Goal: Transaction & Acquisition: Purchase product/service

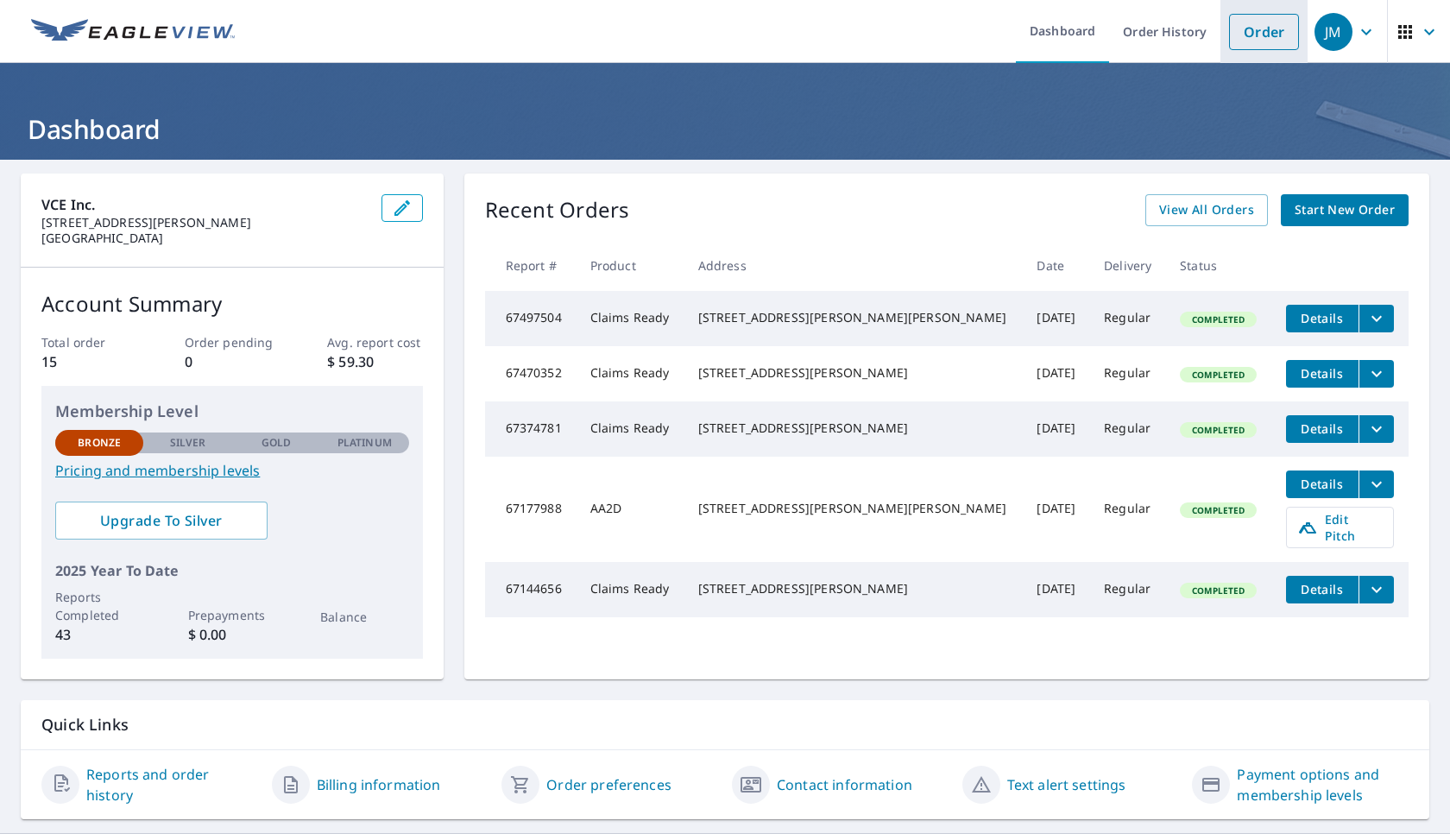
click at [1255, 26] on link "Order" at bounding box center [1264, 31] width 70 height 36
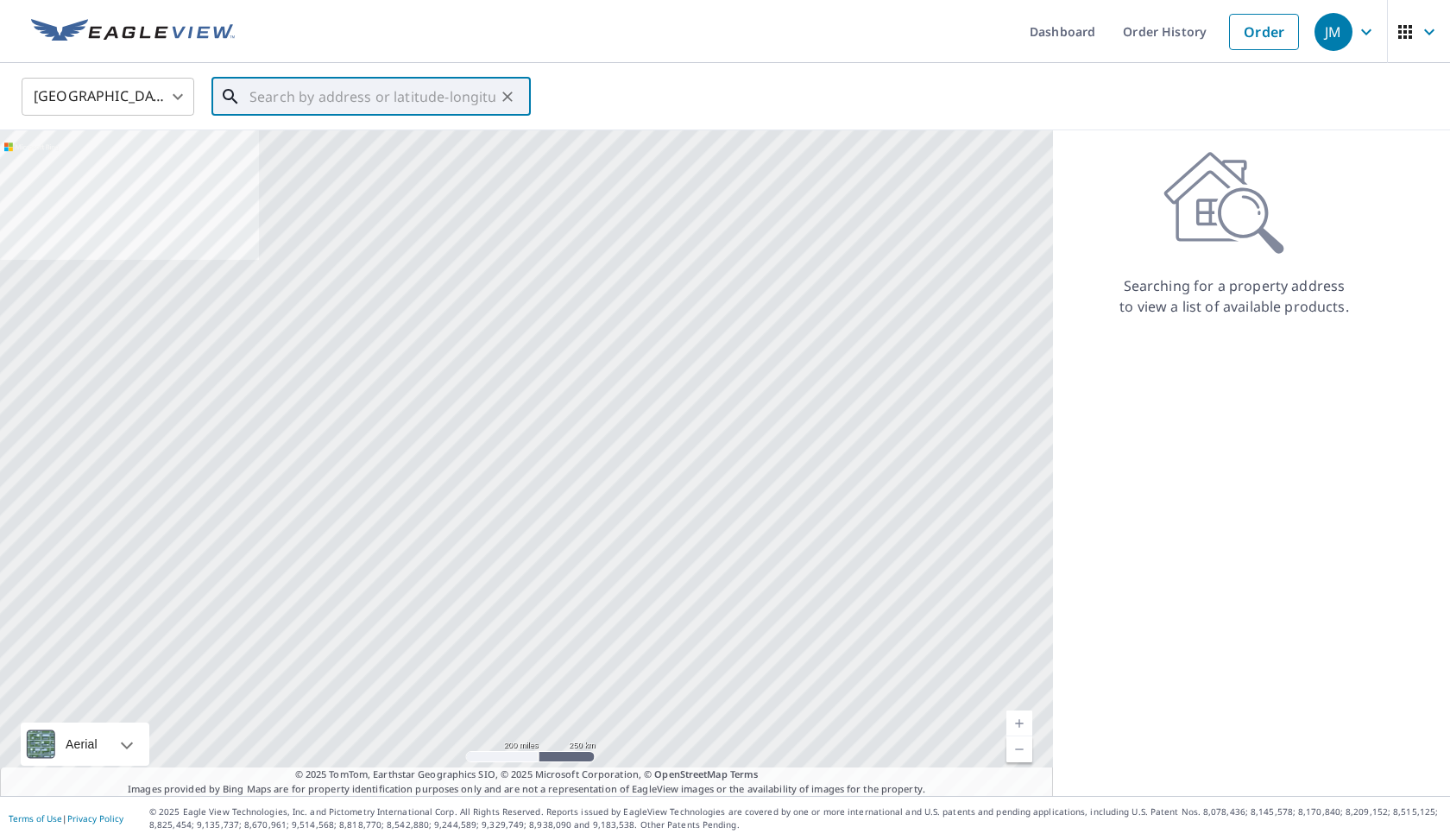
click at [258, 100] on input "text" at bounding box center [372, 96] width 246 height 48
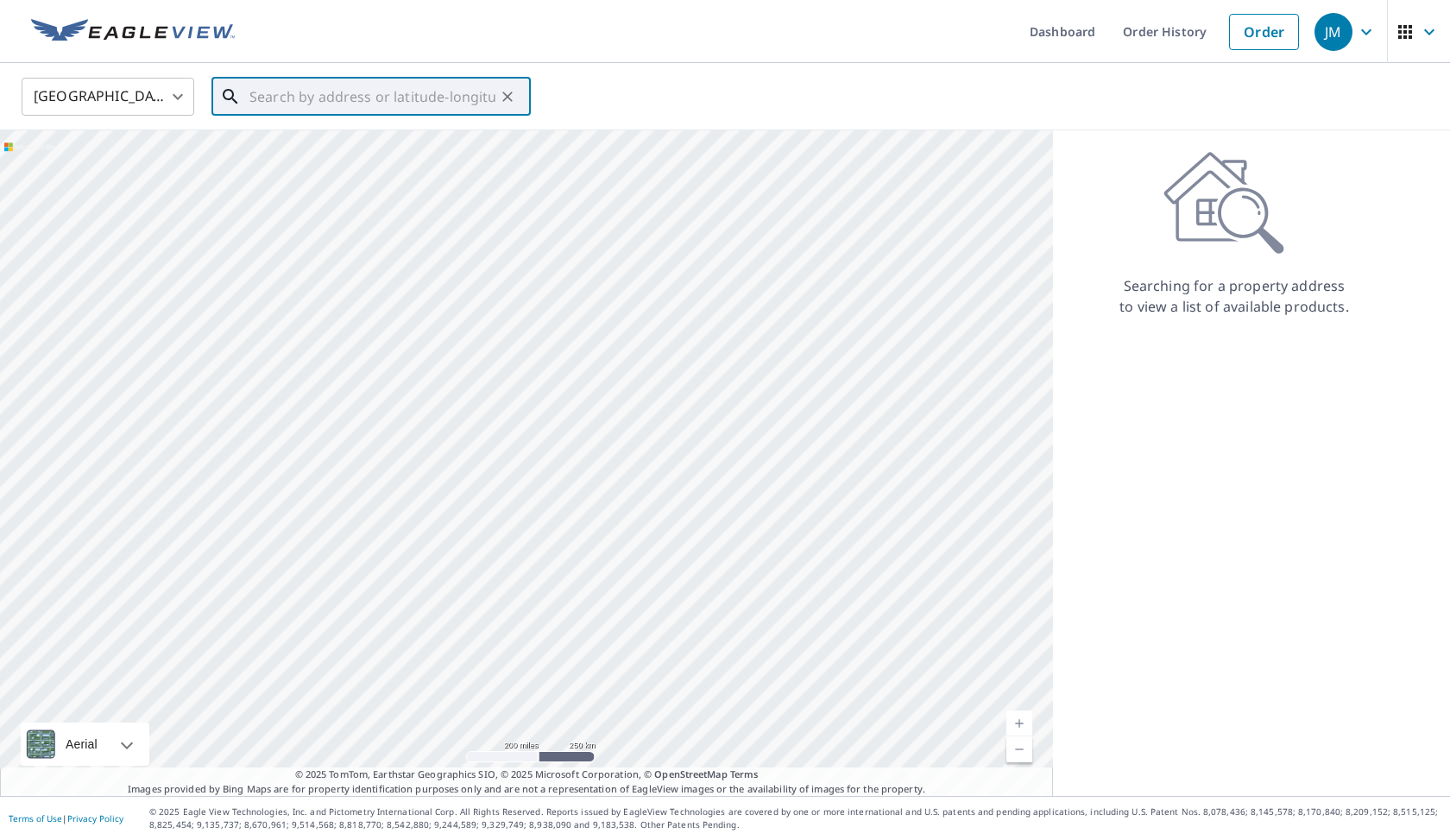
paste input "[STREET_ADDRESS]"
click at [302, 144] on span "[STREET_ADDRESS]" at bounding box center [381, 146] width 271 height 21
type input "[STREET_ADDRESS]"
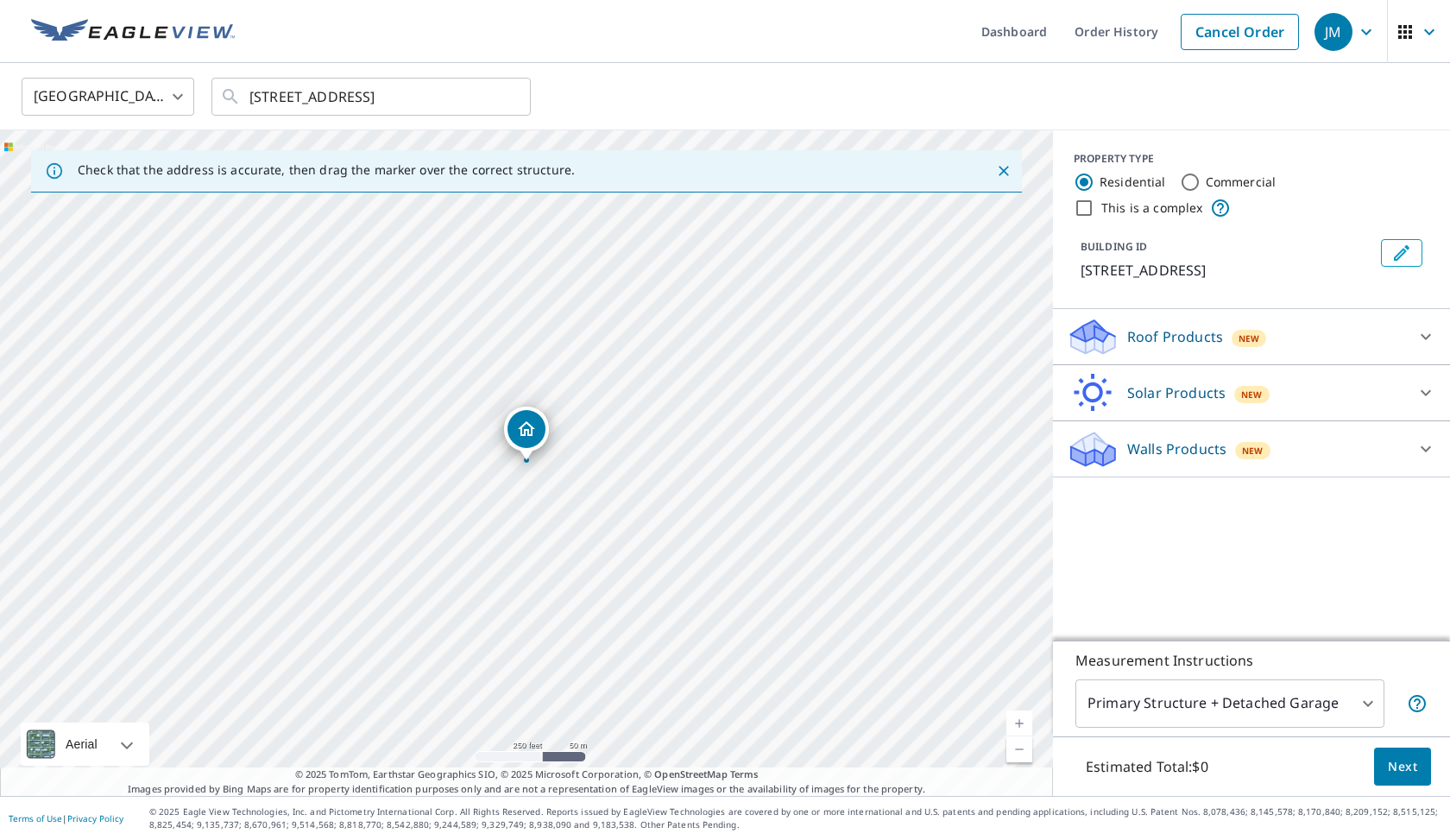
click at [1023, 717] on link "Current Level 17, Zoom In" at bounding box center [1019, 722] width 25 height 25
click at [1023, 717] on link "Current Level 18, Zoom In" at bounding box center [1019, 722] width 25 height 25
click at [1023, 717] on link "Current Level 19, Zoom In" at bounding box center [1019, 722] width 25 height 25
click at [1306, 336] on div "Roof Products New" at bounding box center [1235, 336] width 338 height 40
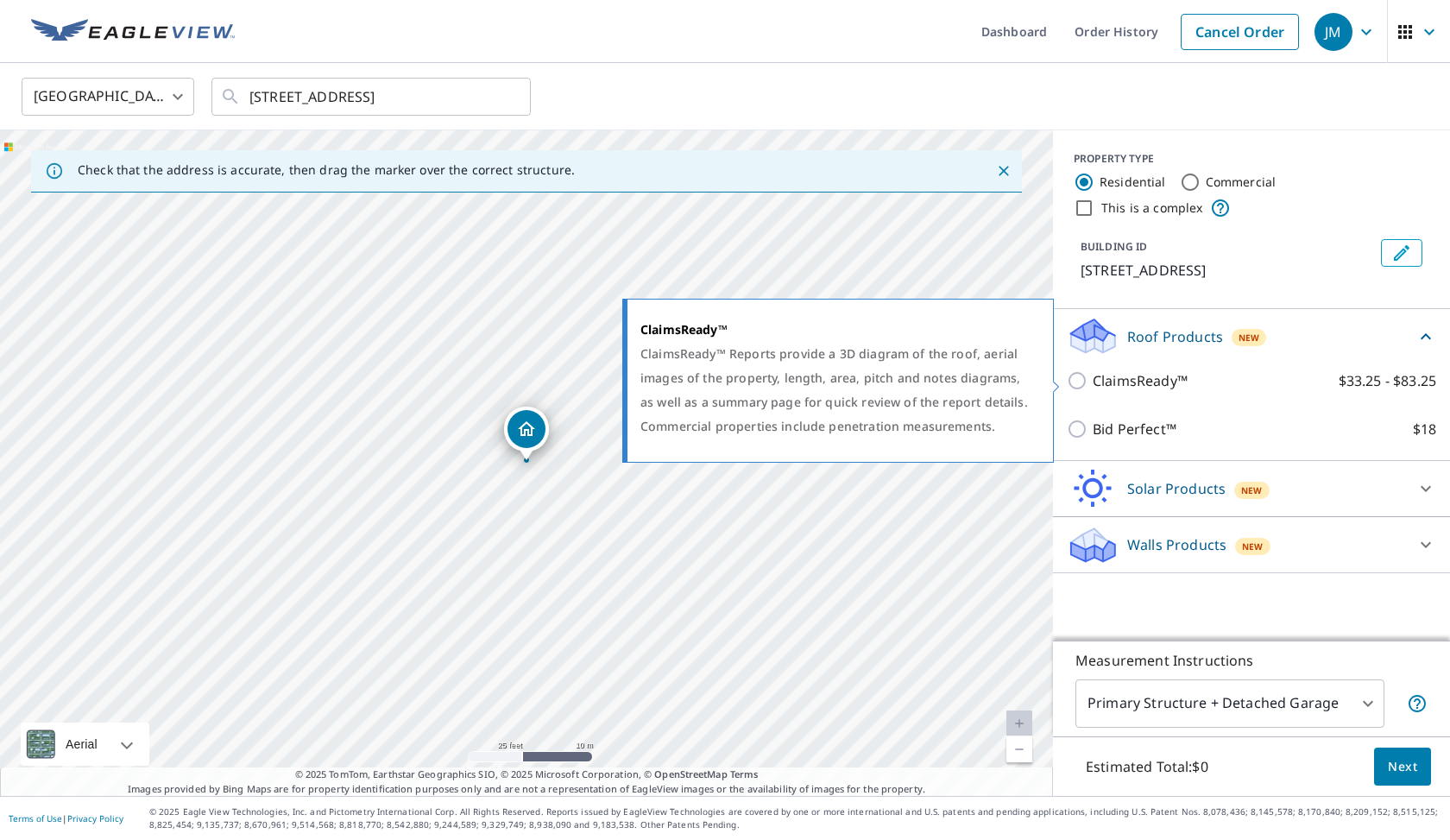
click at [1165, 374] on p "ClaimsReady™" at bounding box center [1139, 380] width 95 height 21
click at [1092, 374] on input "ClaimsReady™ $33.25 - $83.25" at bounding box center [1079, 380] width 25 height 21
checkbox input "true"
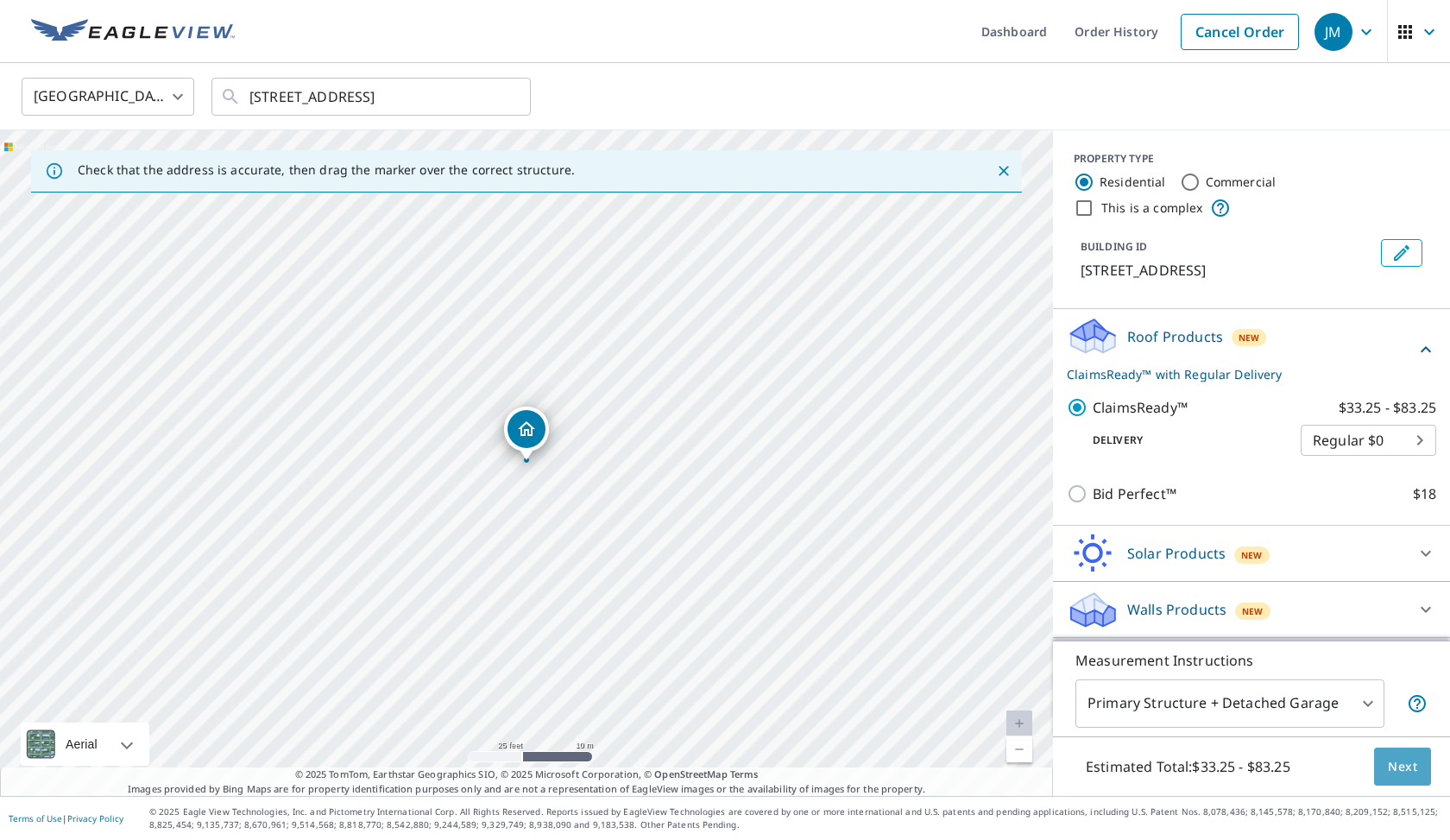
click at [1405, 765] on span "Next" at bounding box center [1403, 766] width 29 height 22
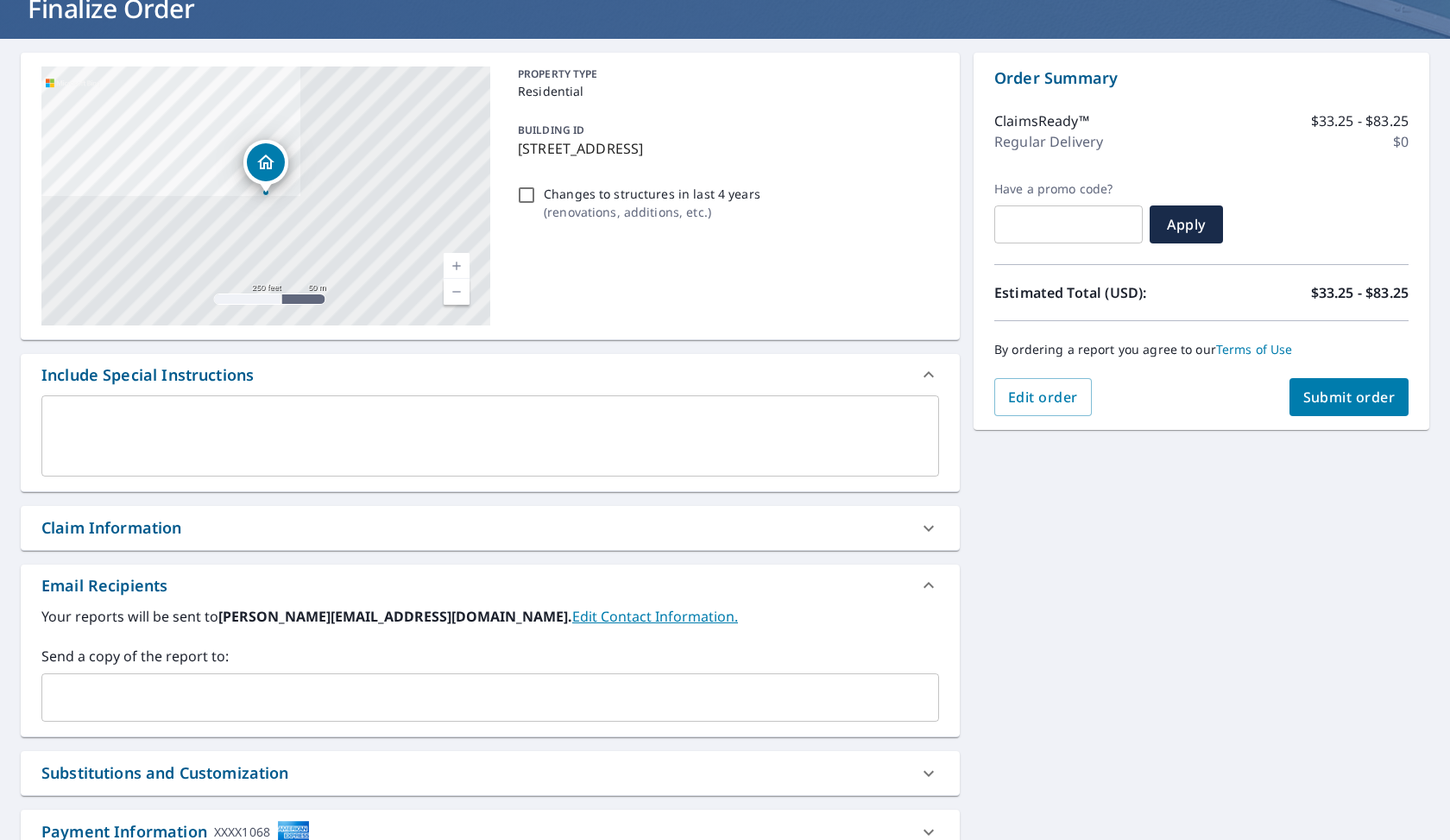
scroll to position [155, 0]
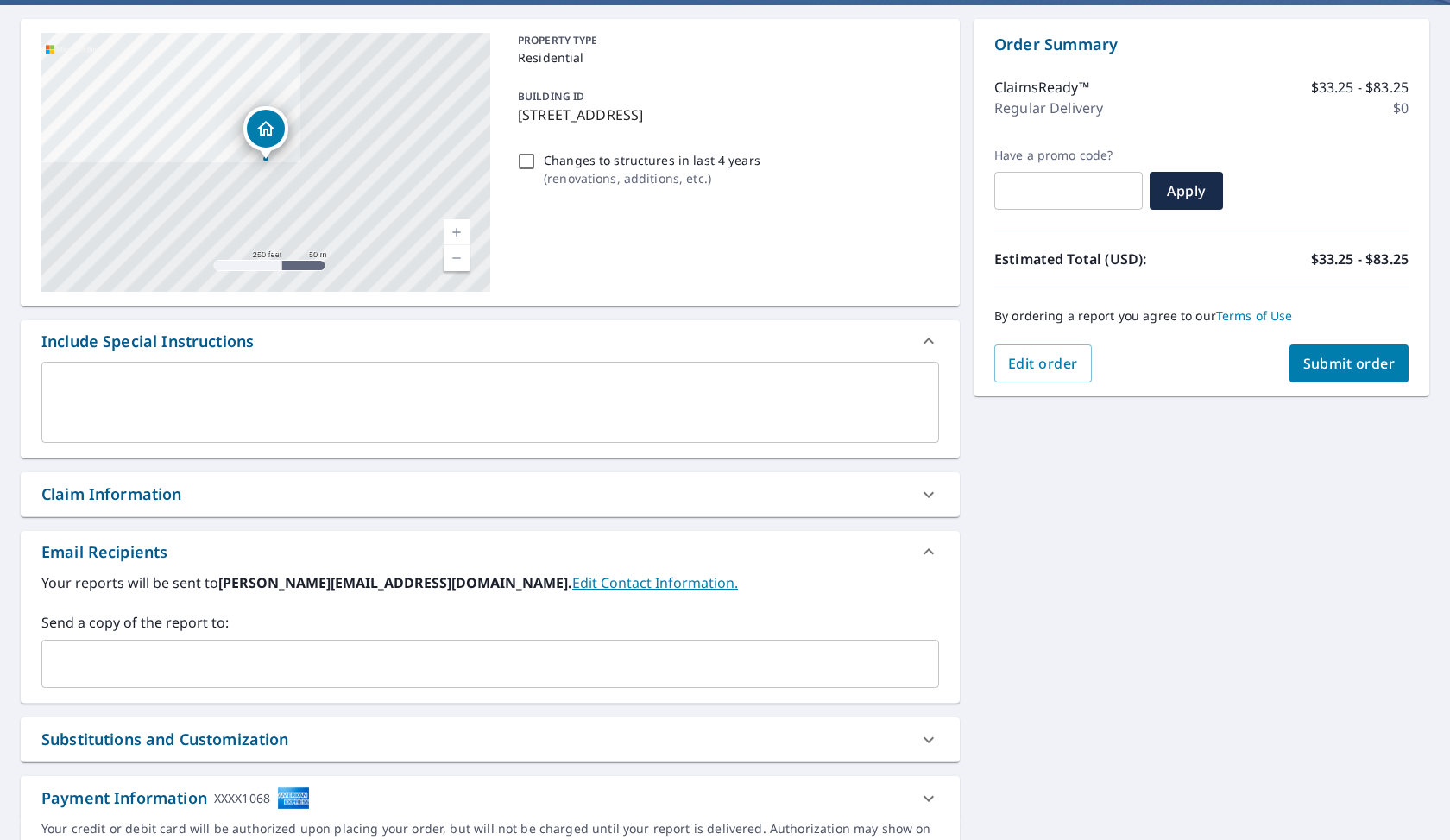
click at [420, 491] on div "Claim Information" at bounding box center [475, 494] width 867 height 24
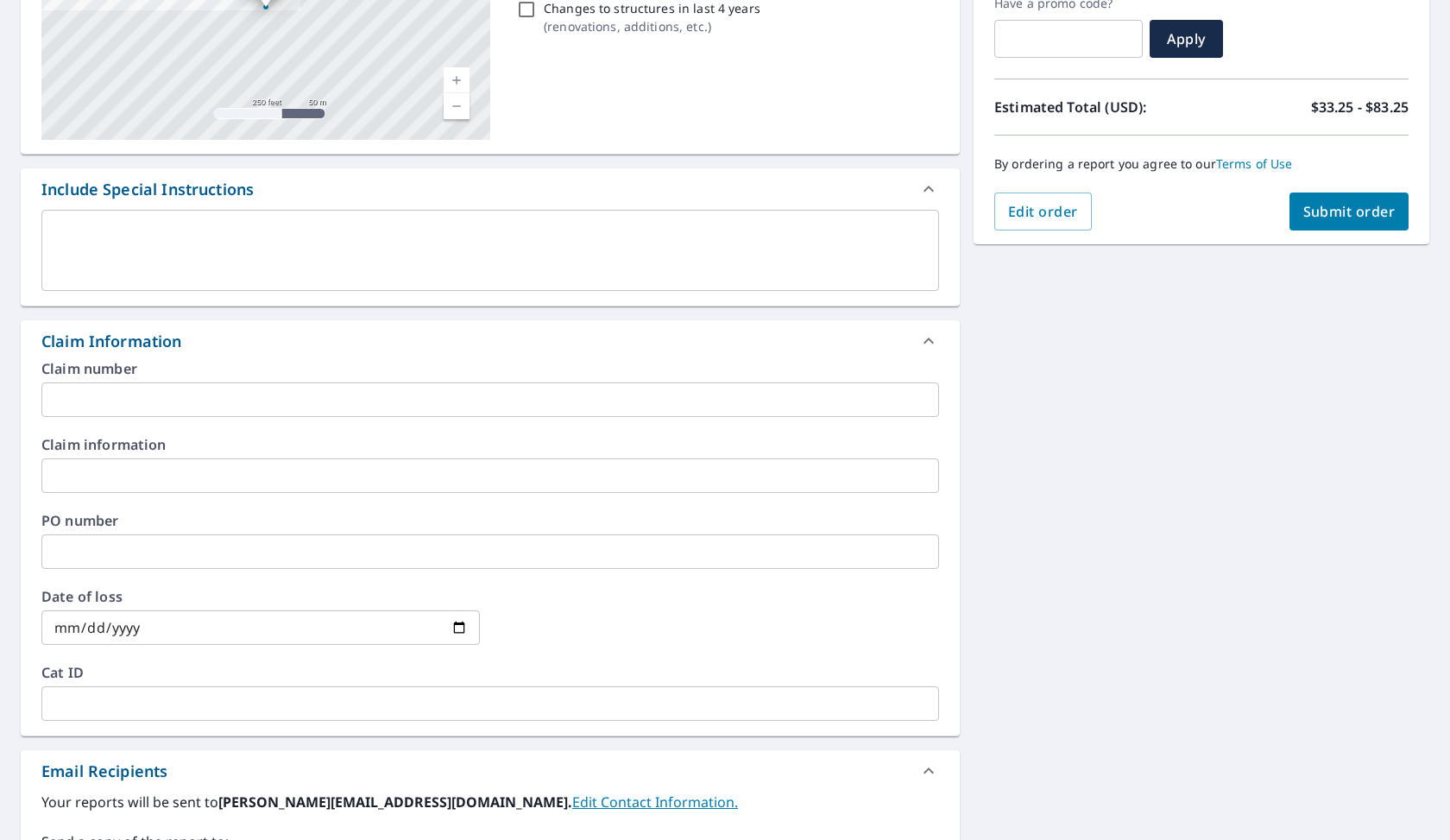
scroll to position [344, 0]
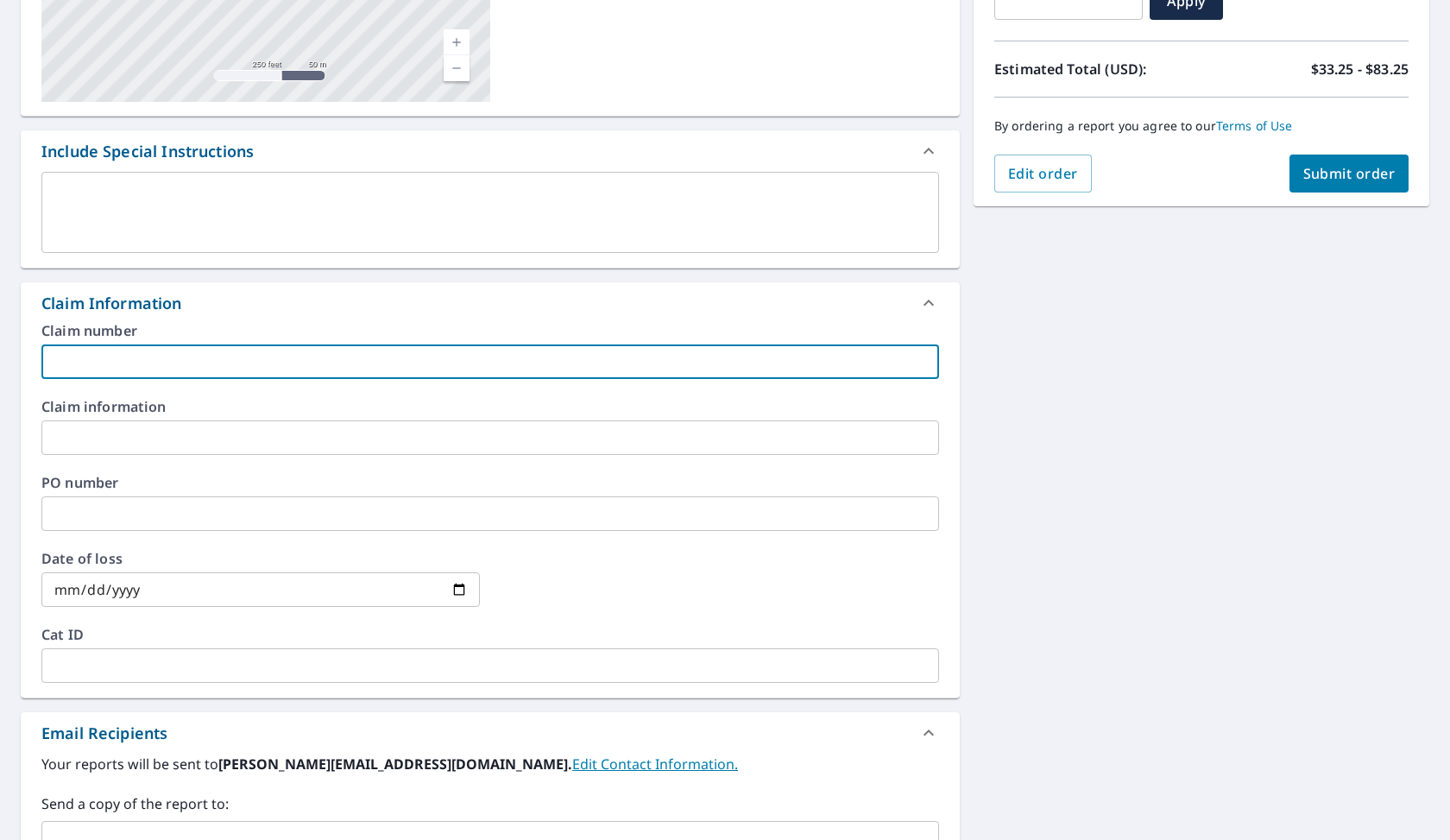
click at [90, 365] on input "text" at bounding box center [490, 361] width 898 height 34
type input "VCE 25-324"
click at [97, 438] on input "text" at bounding box center [490, 437] width 898 height 34
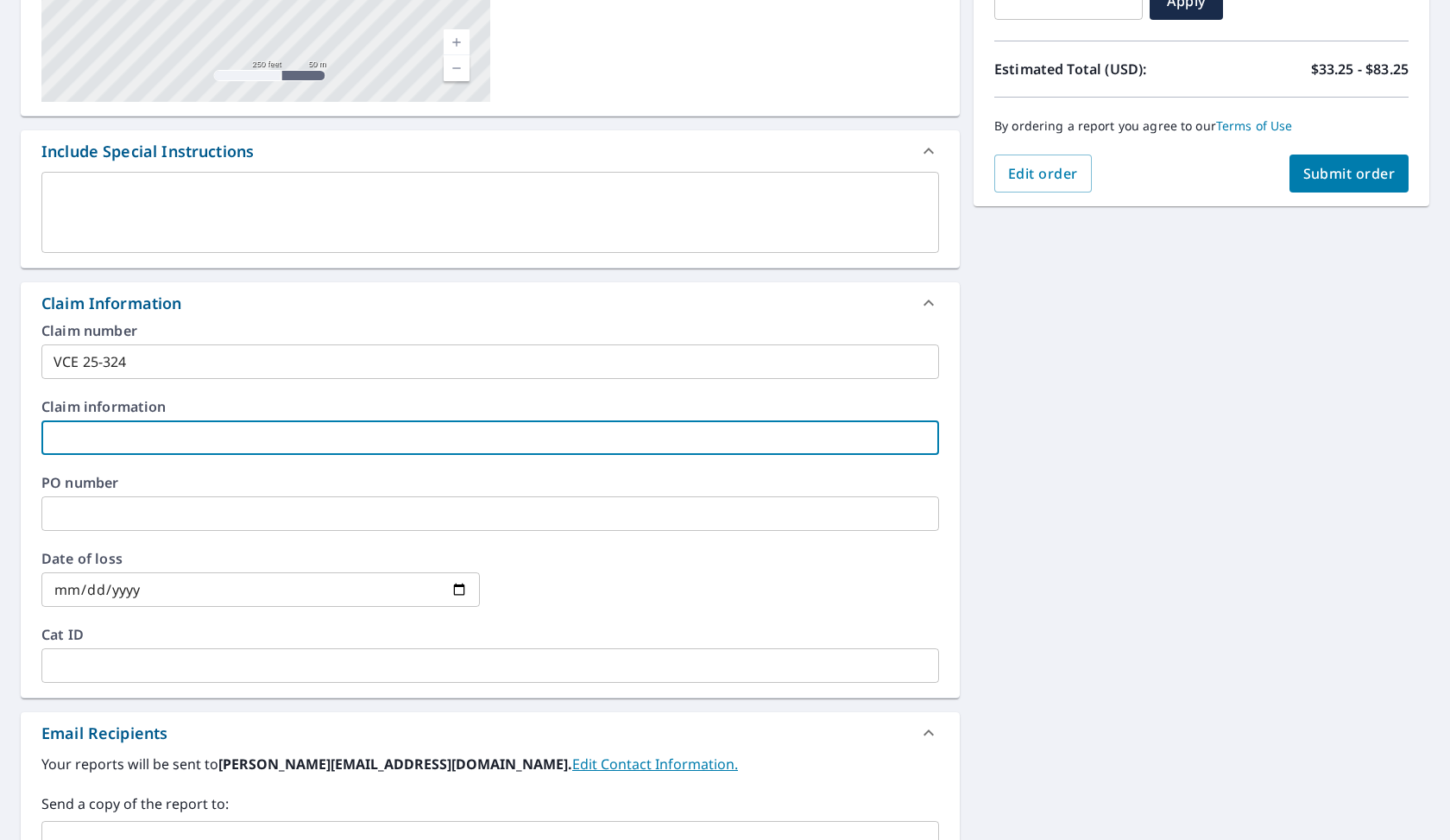
click at [133, 591] on input "date" at bounding box center [260, 589] width 438 height 34
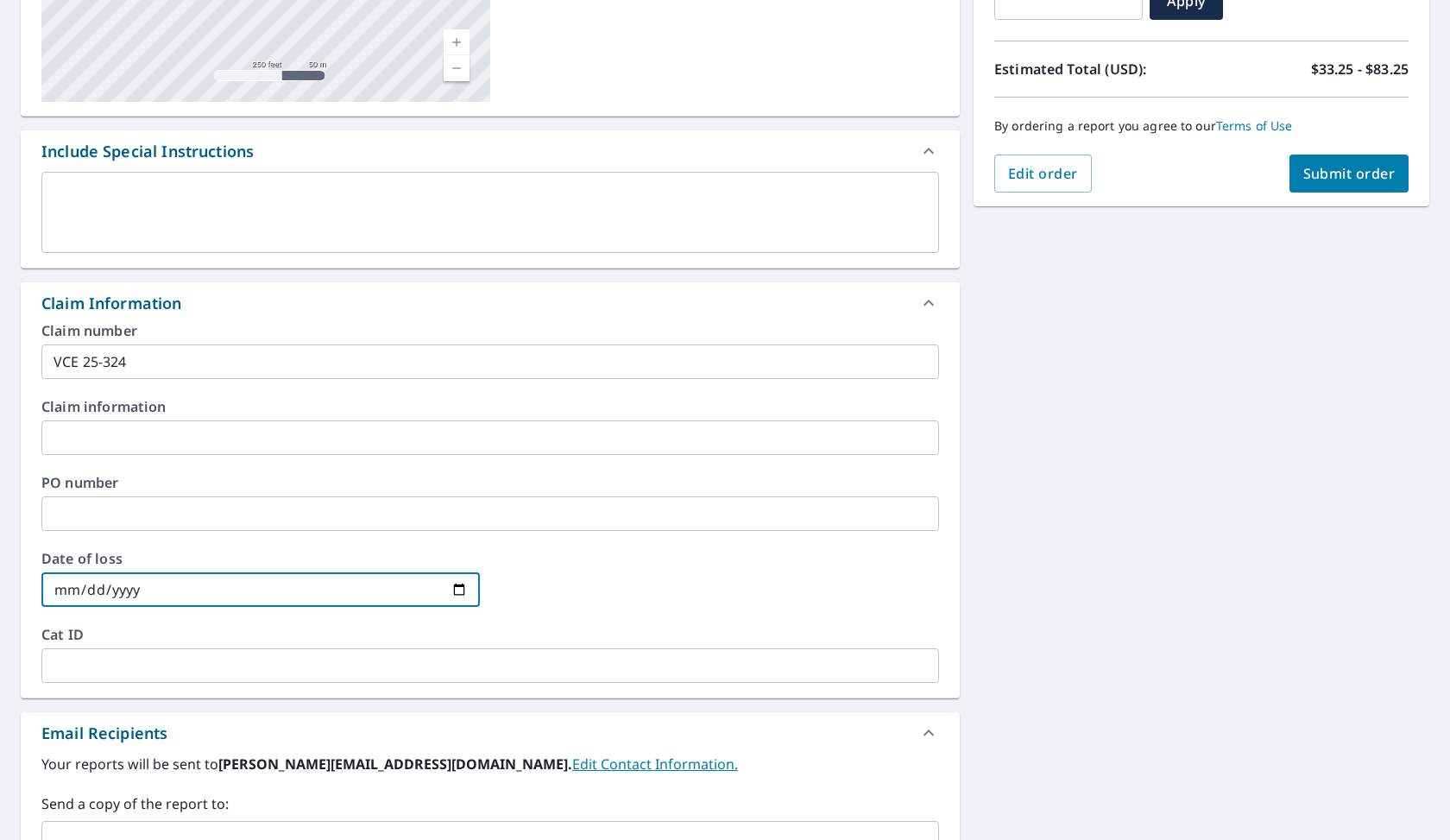
click at [66, 591] on input "date" at bounding box center [260, 589] width 438 height 34
click at [400, 623] on div "Date of loss ​" at bounding box center [490, 589] width 898 height 75
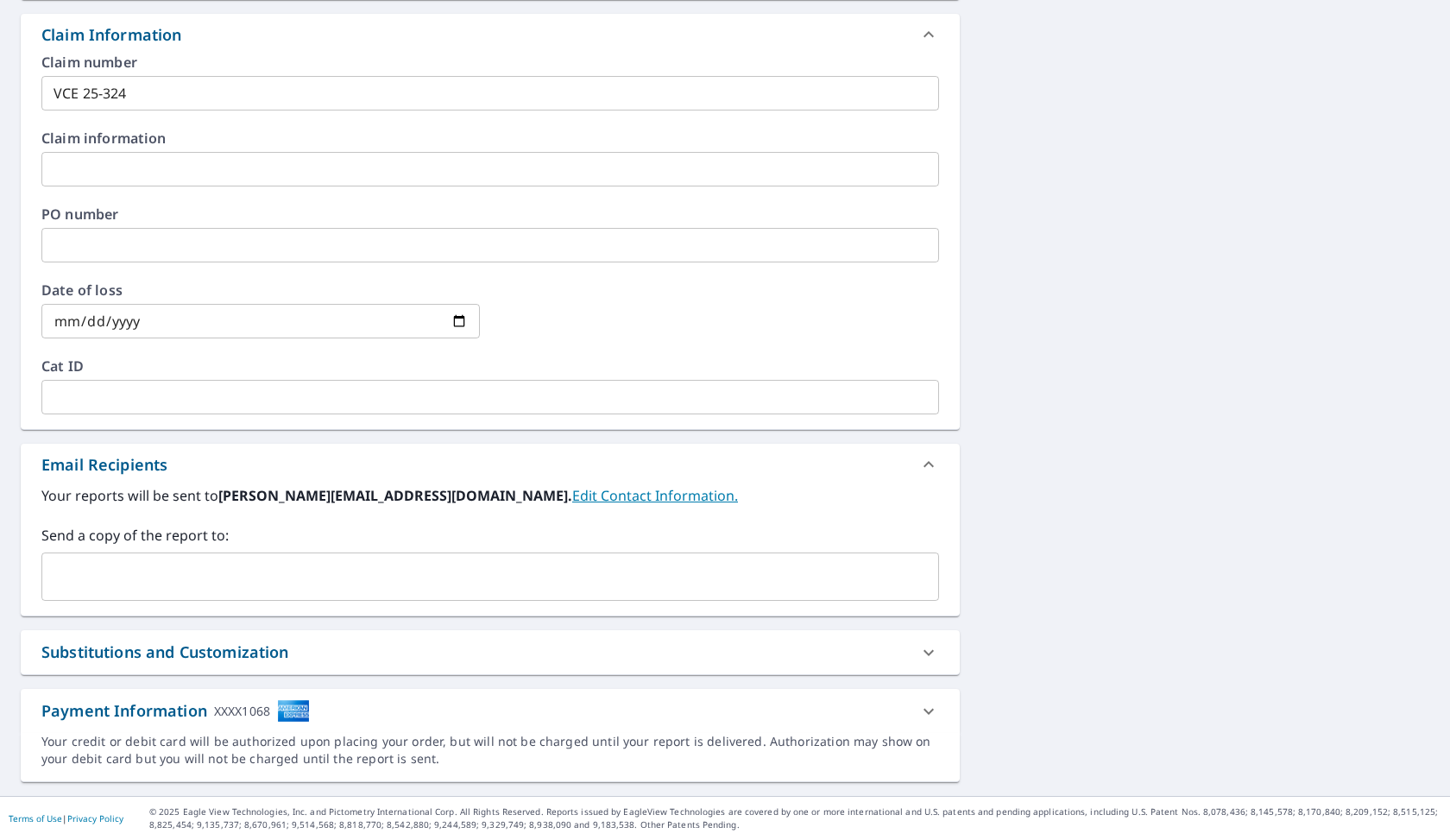
scroll to position [613, 0]
click at [446, 651] on div "Substitutions and Customization" at bounding box center [475, 652] width 867 height 24
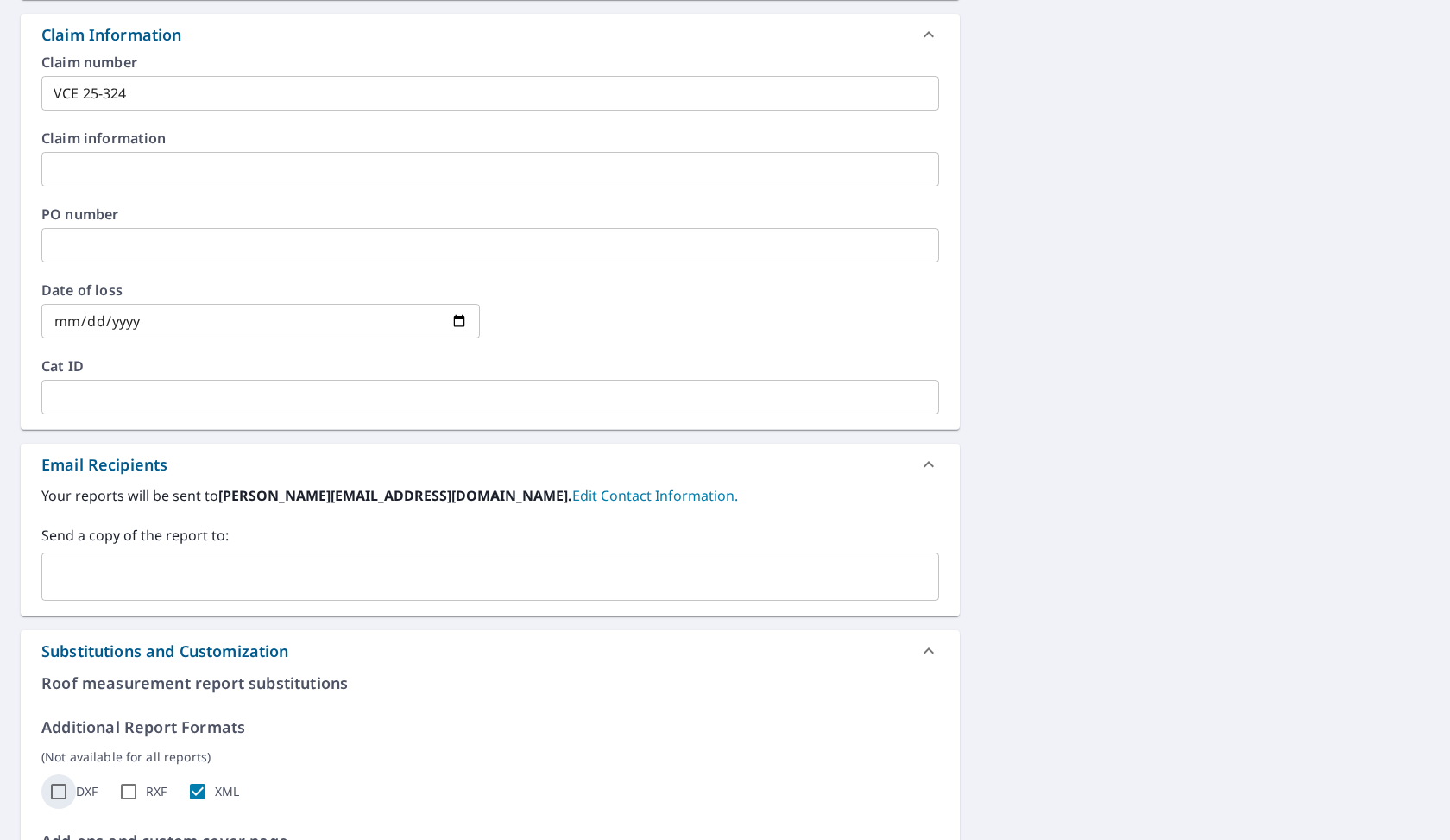
click at [62, 789] on input "DXF" at bounding box center [58, 791] width 34 height 34
checkbox input "true"
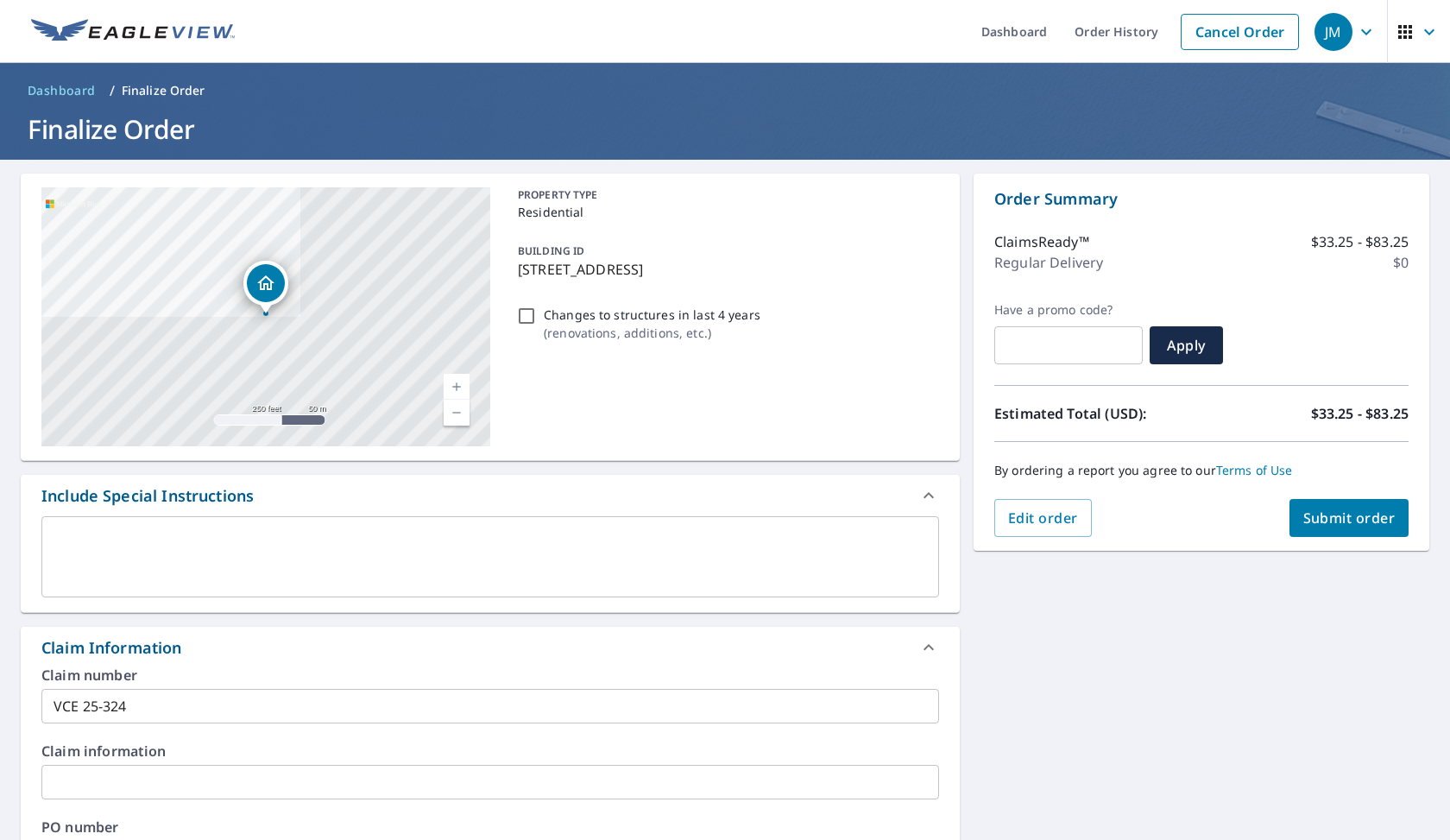
scroll to position [0, 0]
click at [1339, 517] on span "Submit order" at bounding box center [1349, 517] width 92 height 19
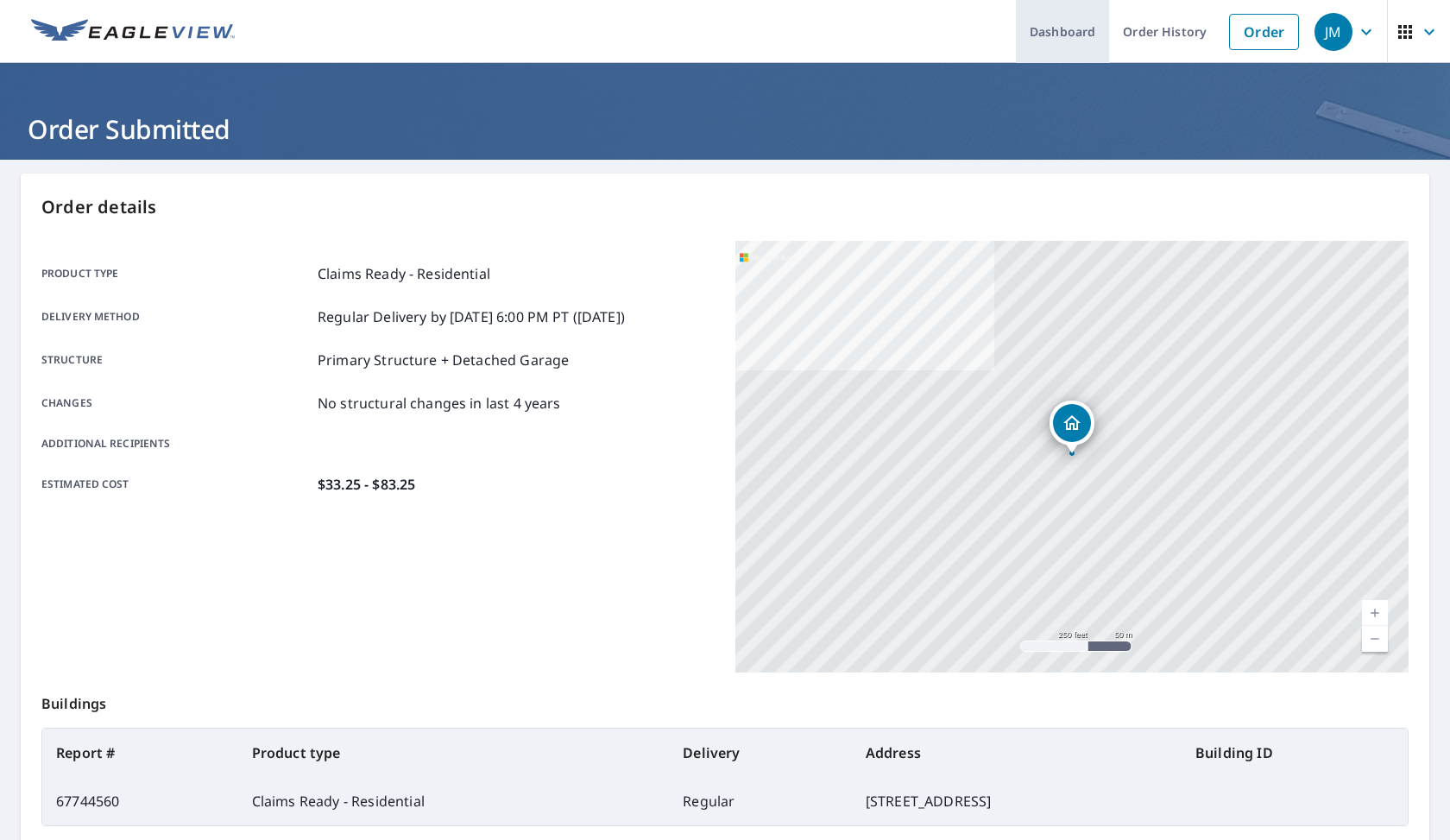
click at [1080, 40] on link "Dashboard" at bounding box center [1062, 31] width 93 height 63
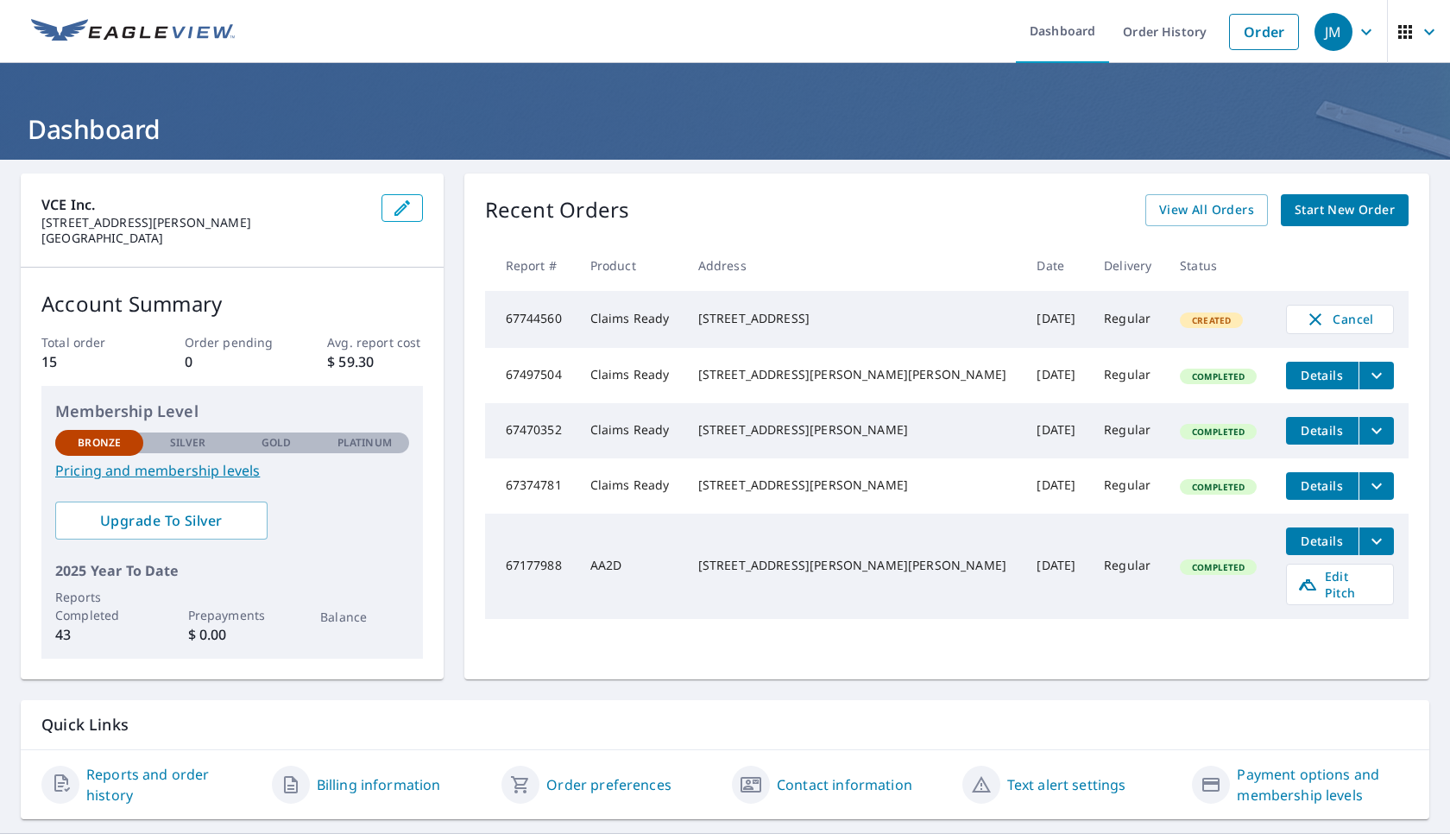
click at [1364, 37] on icon "button" at bounding box center [1366, 31] width 21 height 21
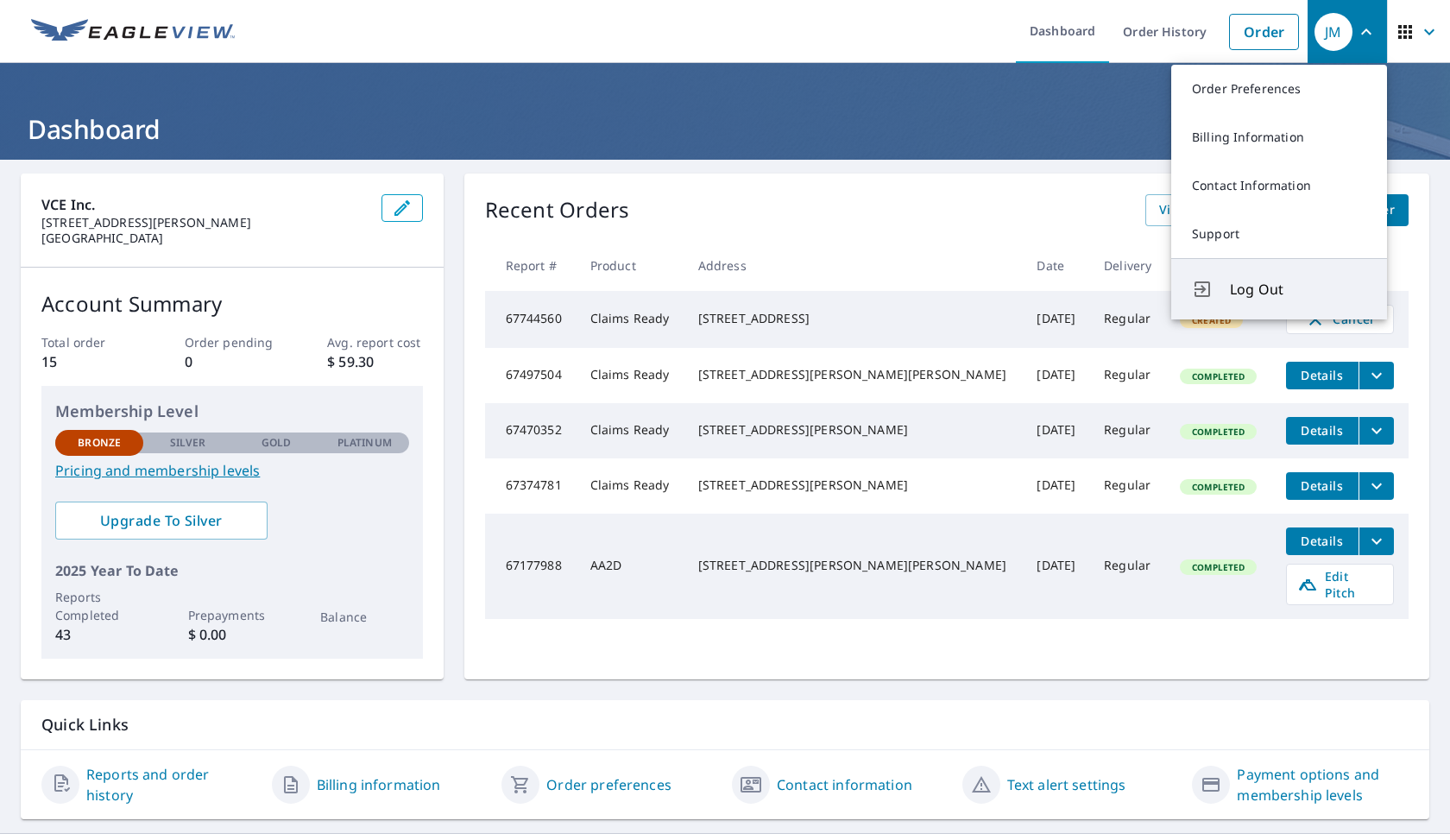
click at [1261, 292] on span "Log Out" at bounding box center [1297, 288] width 136 height 21
